Goal: Task Accomplishment & Management: Complete application form

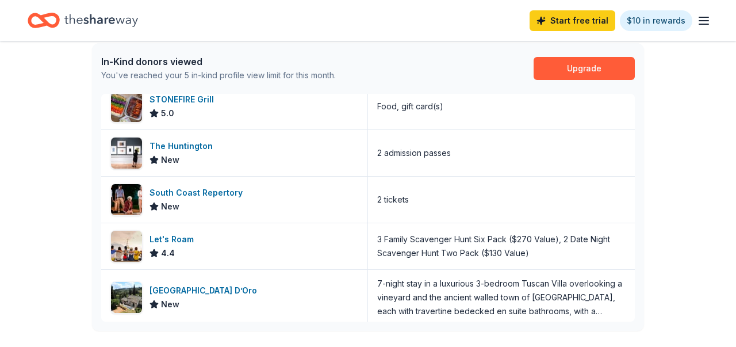
scroll to position [14, 0]
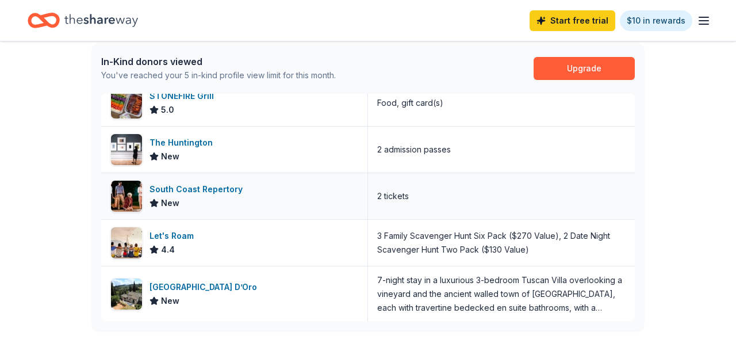
click at [207, 187] on div "South Coast Repertory" at bounding box center [199, 189] width 98 height 14
click at [190, 142] on div "The Huntington" at bounding box center [184, 143] width 68 height 14
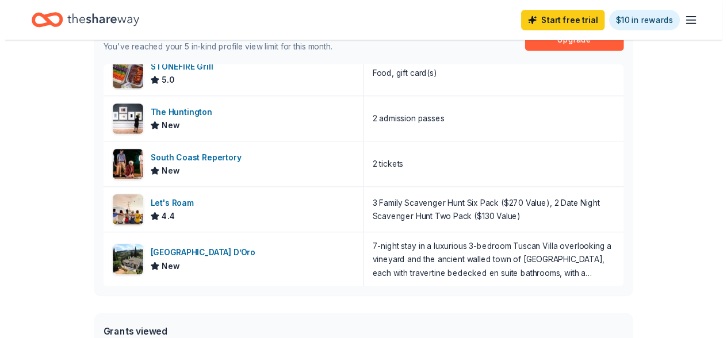
scroll to position [0, 0]
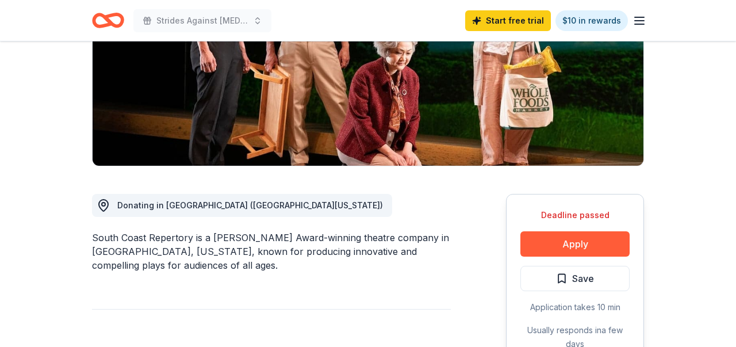
scroll to position [188, 0]
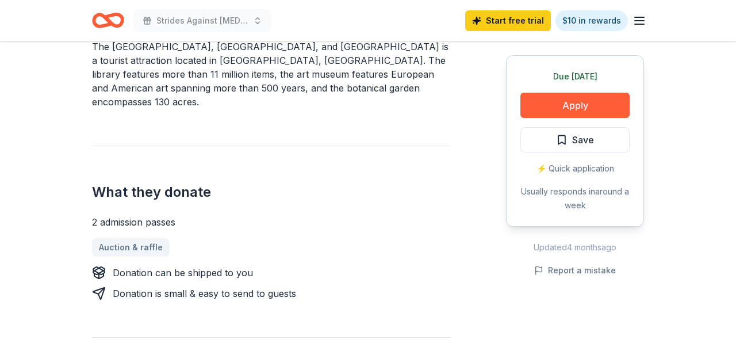
scroll to position [373, 0]
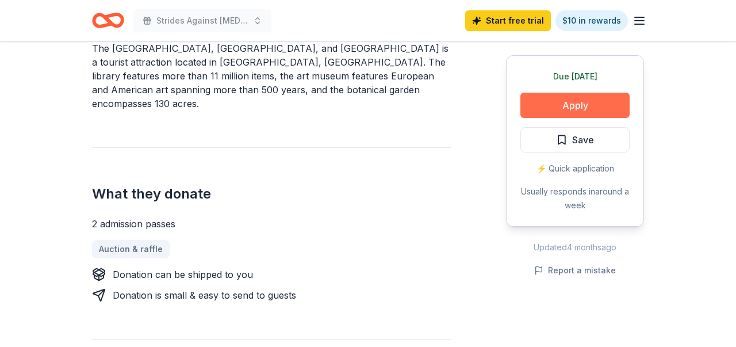
click at [572, 104] on button "Apply" at bounding box center [575, 105] width 109 height 25
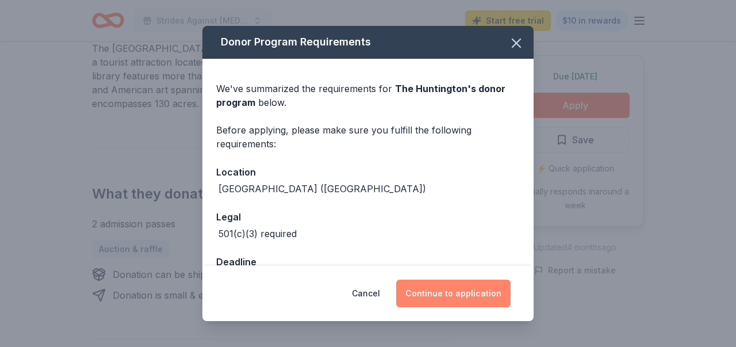
click at [447, 295] on button "Continue to application" at bounding box center [453, 294] width 114 height 28
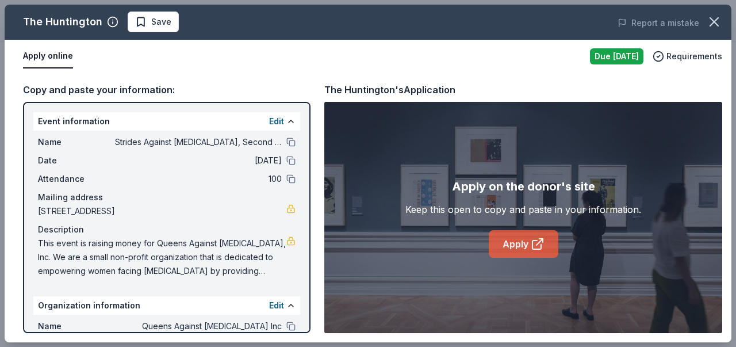
click at [506, 243] on link "Apply" at bounding box center [524, 244] width 70 height 28
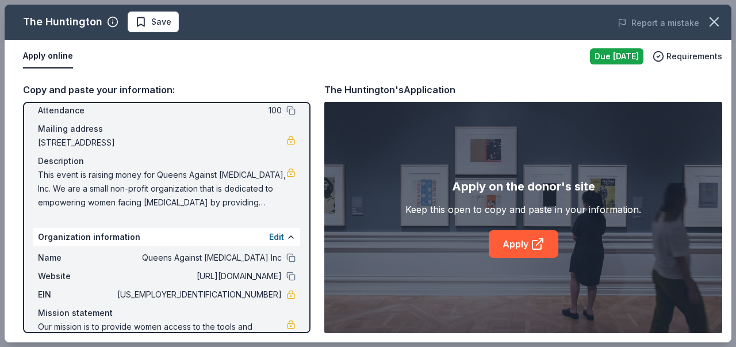
scroll to position [112, 0]
